Goal: Ask a question

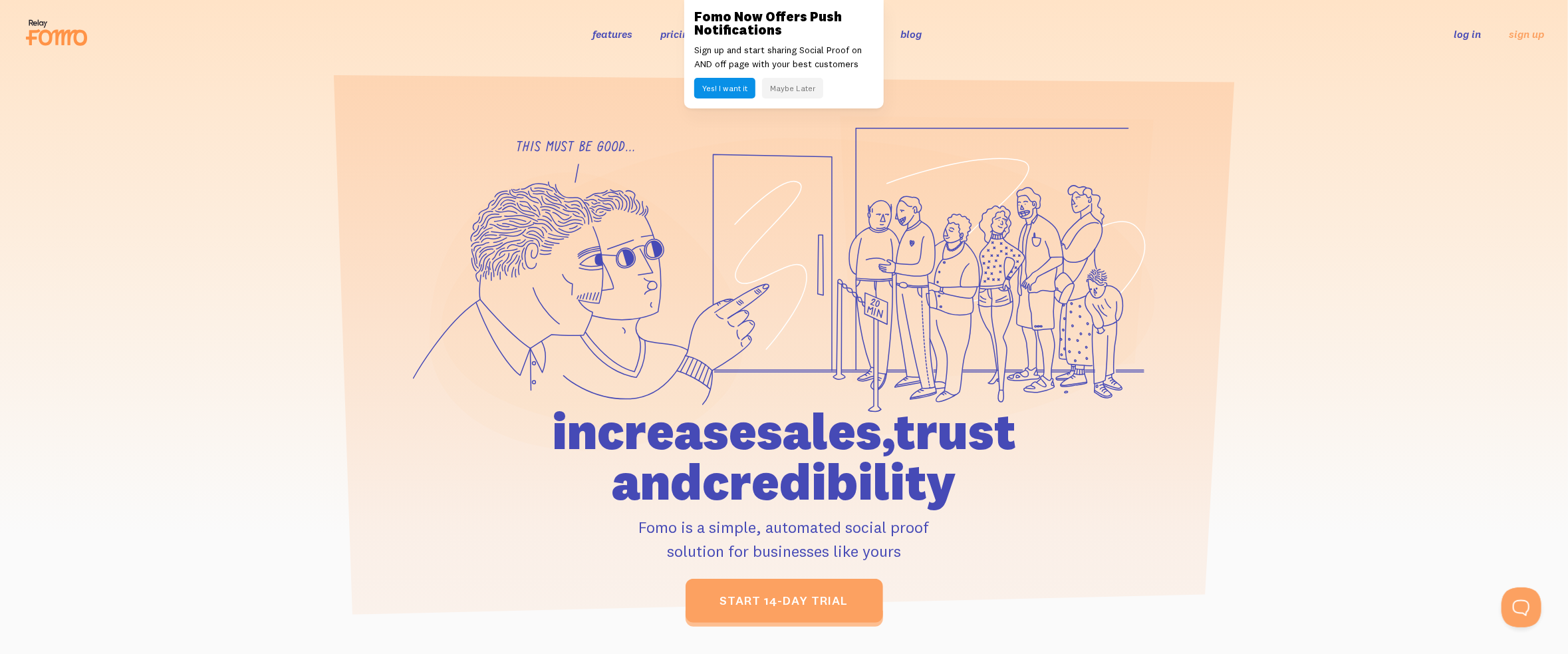
click at [1462, 36] on link "log in" at bounding box center [1467, 34] width 27 height 13
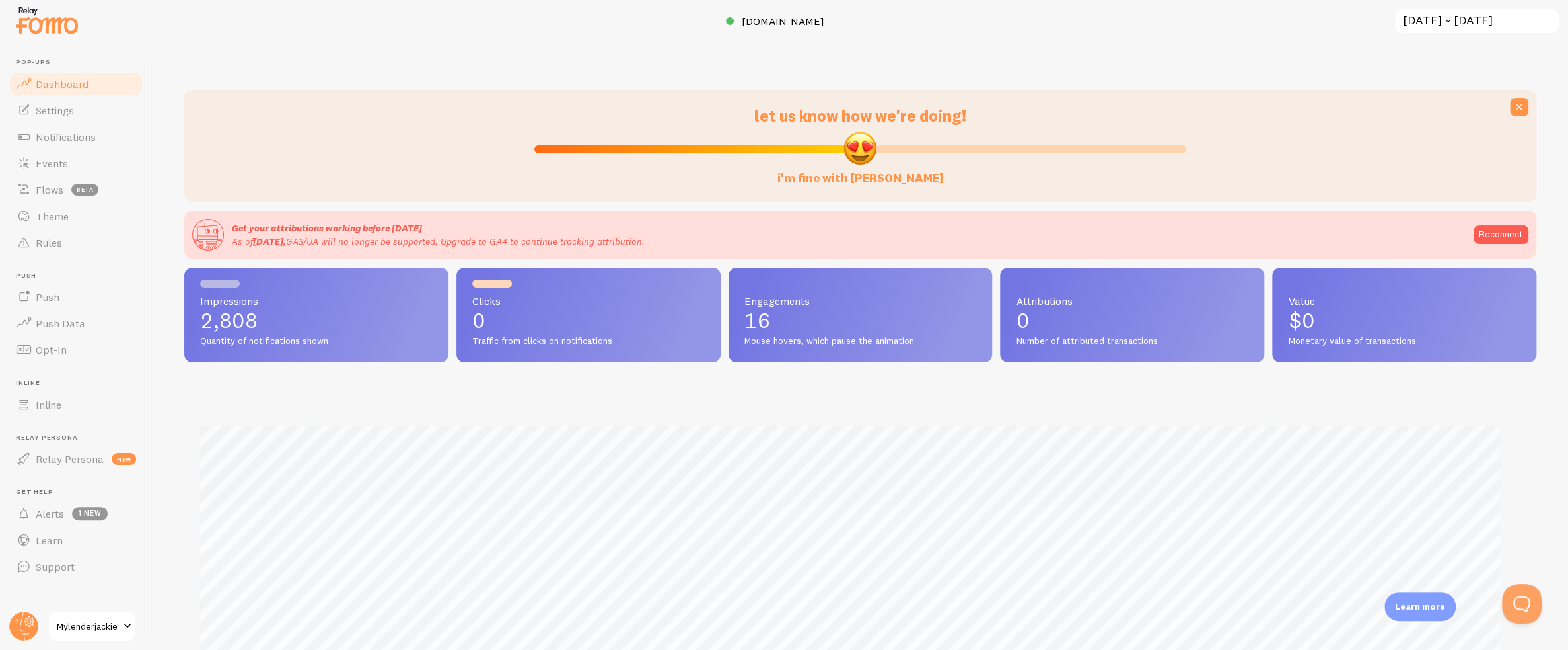
scroll to position [660618, 659288]
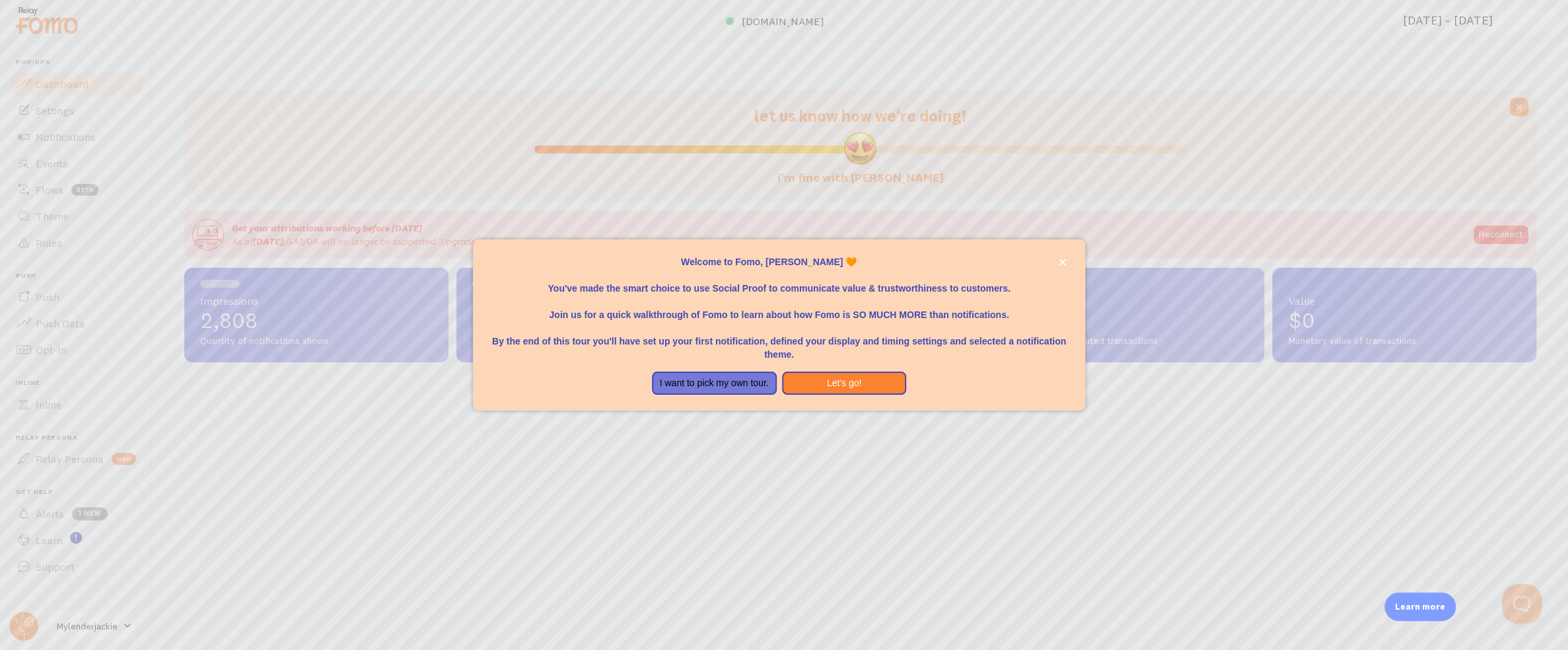
click at [1527, 599] on div at bounding box center [784, 325] width 1568 height 650
drag, startPoint x: 1523, startPoint y: 604, endPoint x: 1514, endPoint y: 599, distance: 10.3
click at [1522, 602] on div at bounding box center [784, 325] width 1568 height 650
click at [835, 378] on button "Let's go!" at bounding box center [844, 383] width 125 height 24
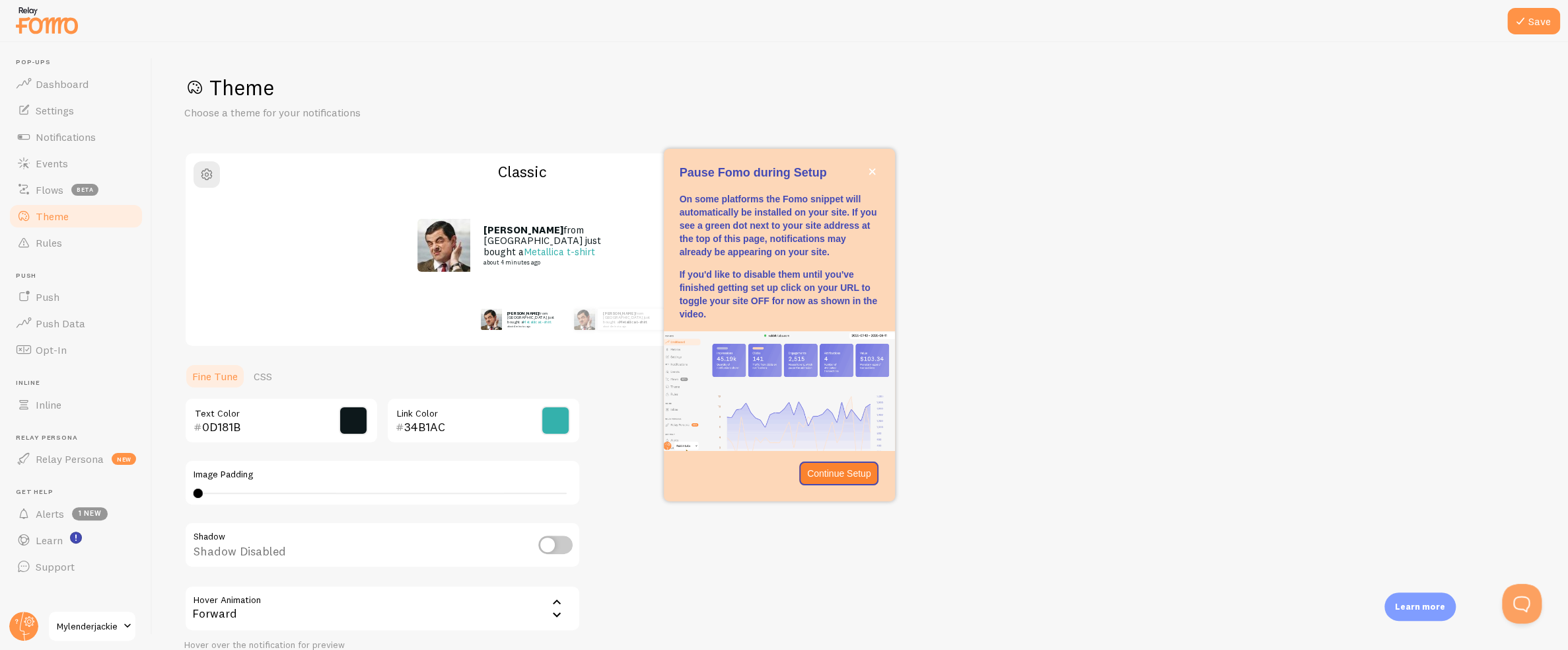
click at [1509, 582] on div "Theme Choose a theme for your notifications Classic Jackie from United States j…" at bounding box center [860, 388] width 1352 height 627
click at [1521, 598] on button "Open Beacon popover" at bounding box center [1519, 600] width 40 height 40
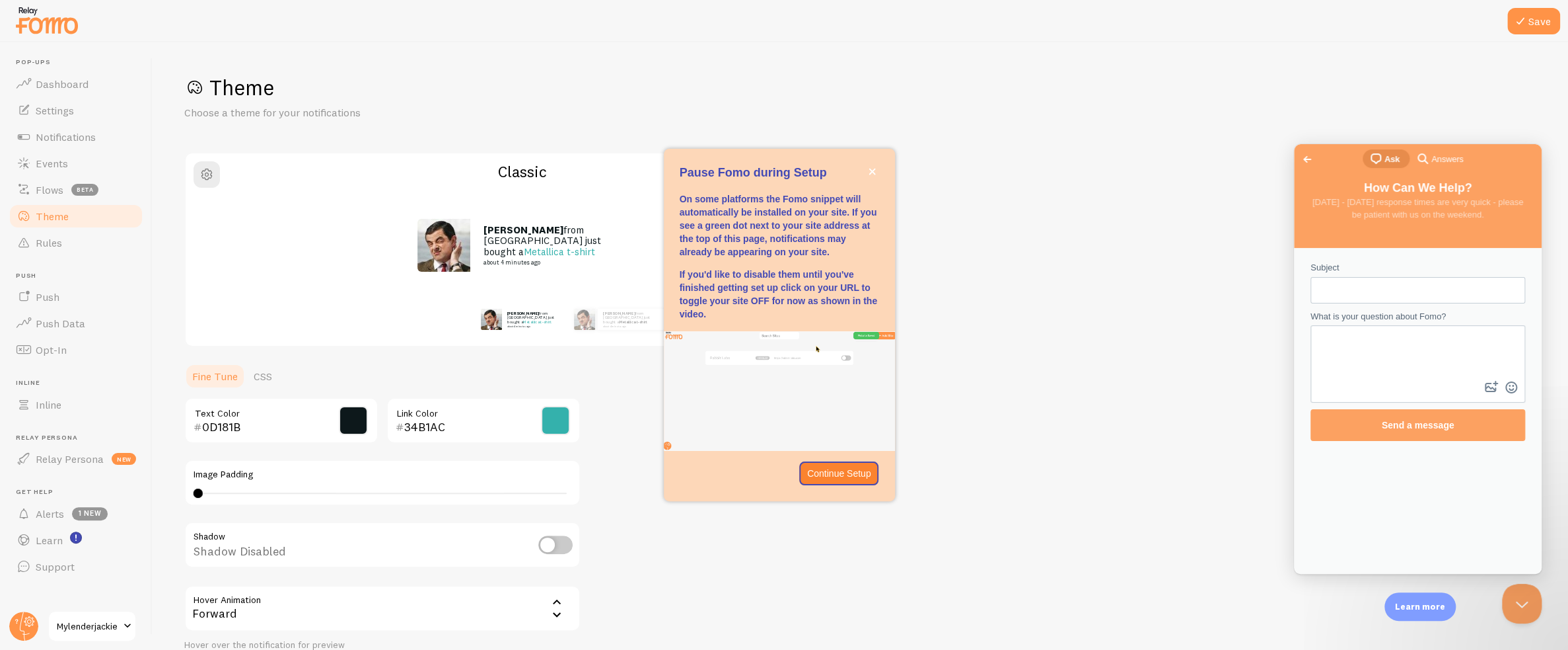
click at [1327, 283] on input "Subject" at bounding box center [1418, 290] width 194 height 24
type input "fomo on my site is not working"
click at [1329, 345] on textarea "What is your question about Fomo?" at bounding box center [1418, 352] width 212 height 51
click at [1381, 345] on textarea "can i please gethelp here? also what plan am i paying for? i just saw another b…" at bounding box center [1418, 352] width 212 height 51
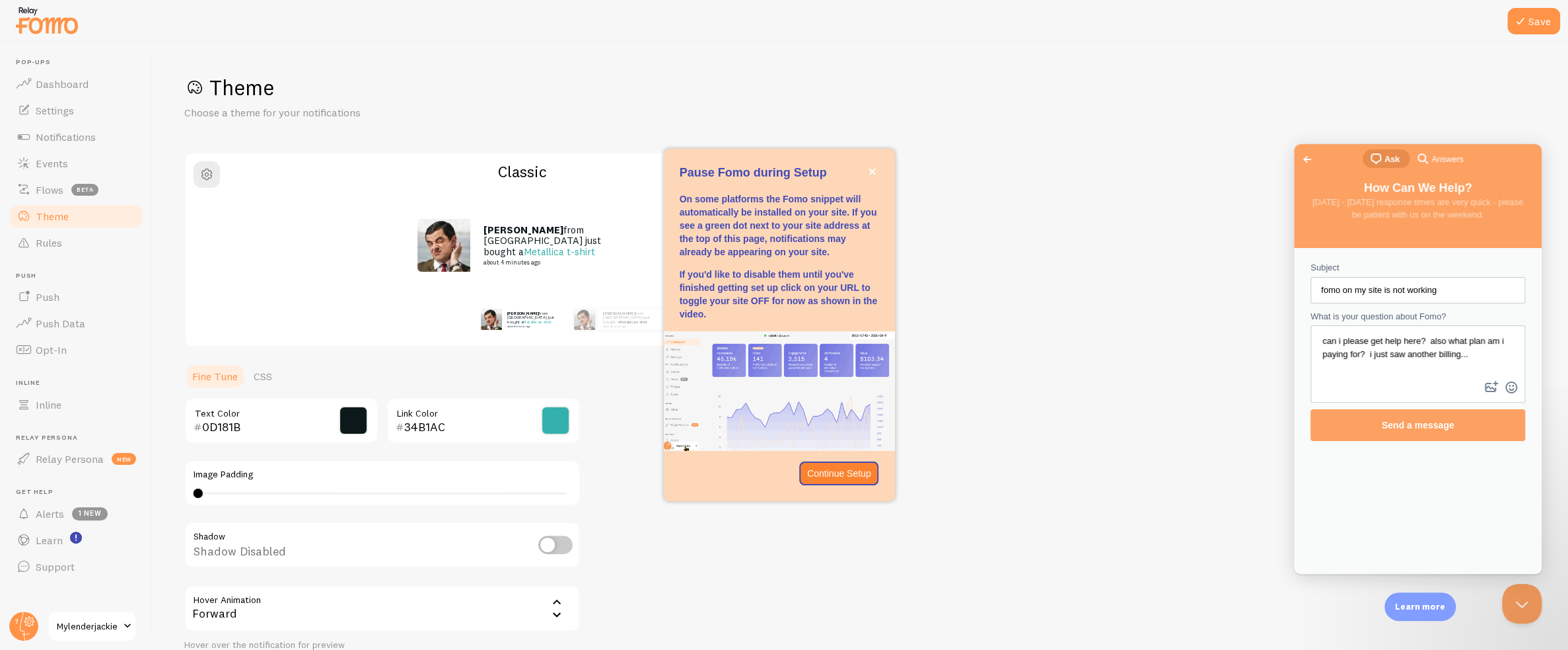
click at [1474, 360] on textarea "can i please get help here? also what plan am i paying for? i just saw another …" at bounding box center [1418, 352] width 212 height 51
type textarea "can i please get help here? also what plan am i paying for? i just saw another …"
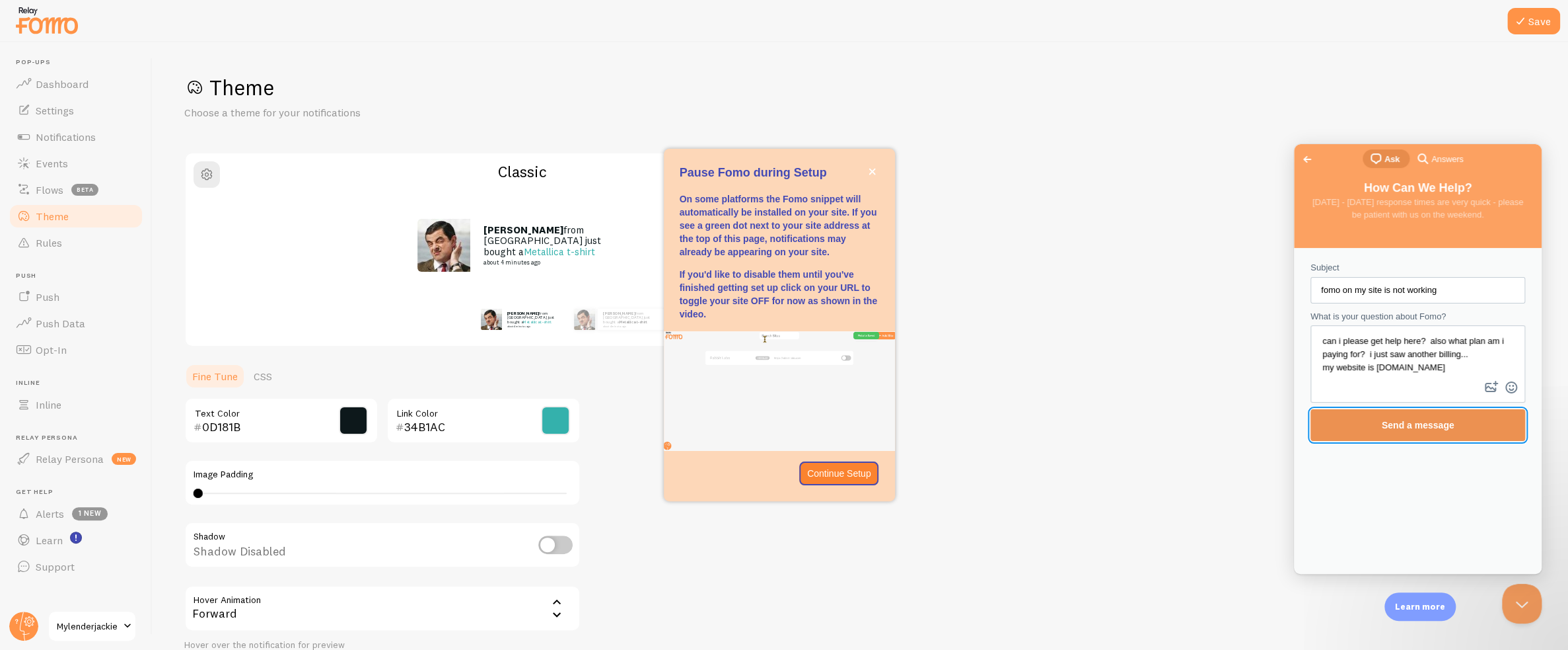
click at [1441, 419] on span "Send a message" at bounding box center [1418, 424] width 72 height 11
